Goal: Contribute content: Add original content to the website for others to see

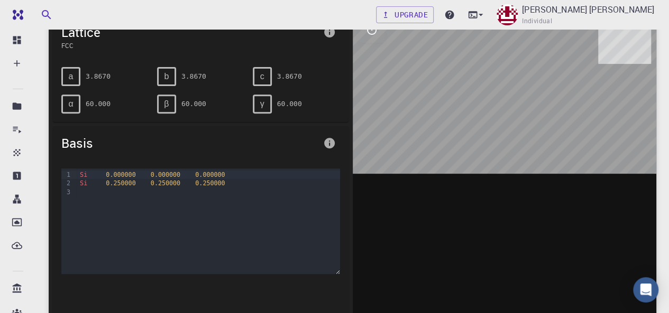
scroll to position [98, 0]
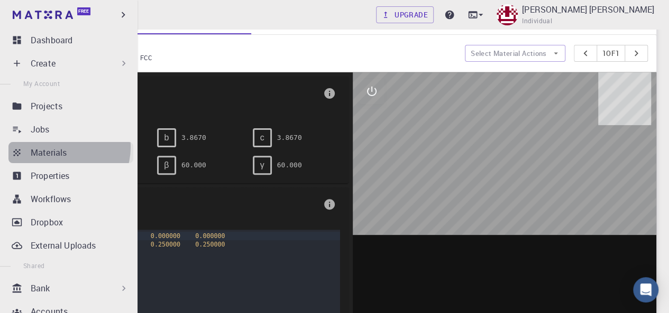
click at [62, 147] on p "Materials" at bounding box center [49, 152] width 36 height 13
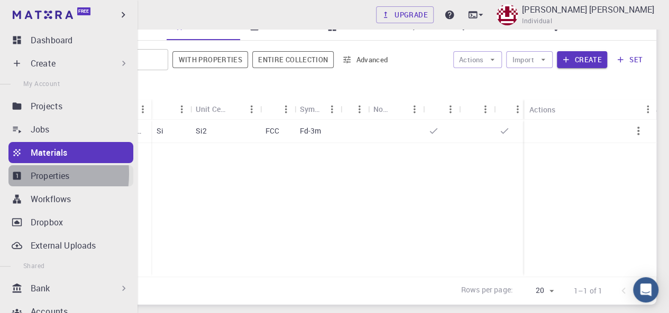
click at [18, 174] on icon at bounding box center [17, 176] width 8 height 8
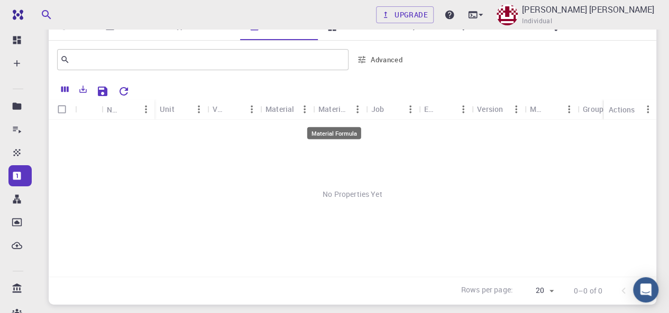
click at [335, 108] on div "Material Formula" at bounding box center [333, 109] width 31 height 21
click at [356, 106] on icon "Menu" at bounding box center [358, 110] width 12 height 12
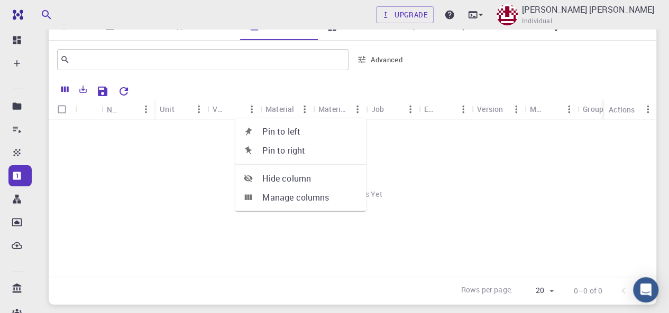
click at [356, 106] on icon "Menu" at bounding box center [358, 110] width 12 height 12
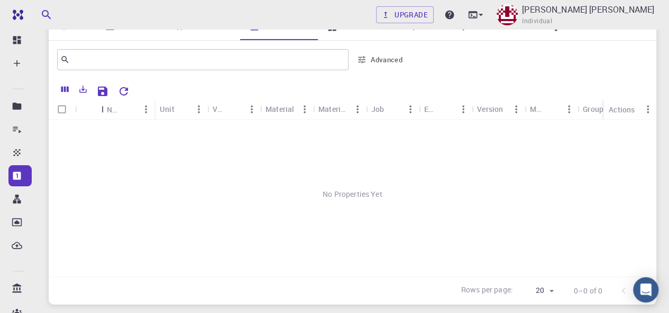
click at [104, 107] on div "Icon" at bounding box center [102, 109] width 11 height 21
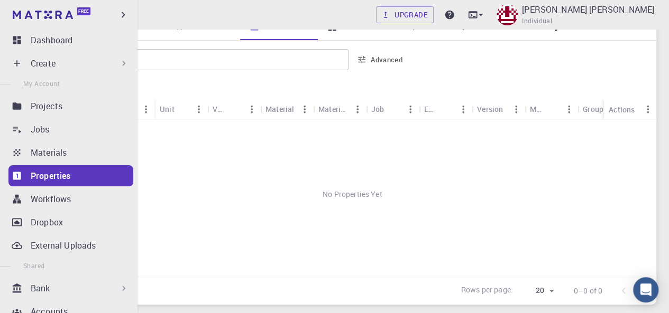
click at [118, 63] on icon at bounding box center [123, 63] width 11 height 11
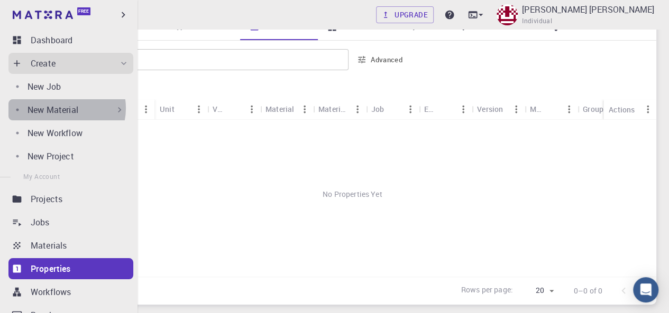
click at [64, 108] on p "New Material" at bounding box center [52, 110] width 51 height 13
